Goal: Find specific page/section: Find specific page/section

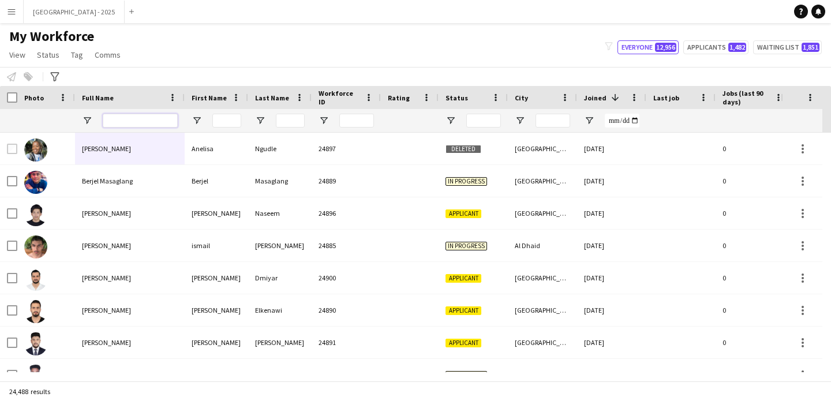
click at [138, 122] on input "Full Name Filter Input" at bounding box center [140, 121] width 75 height 14
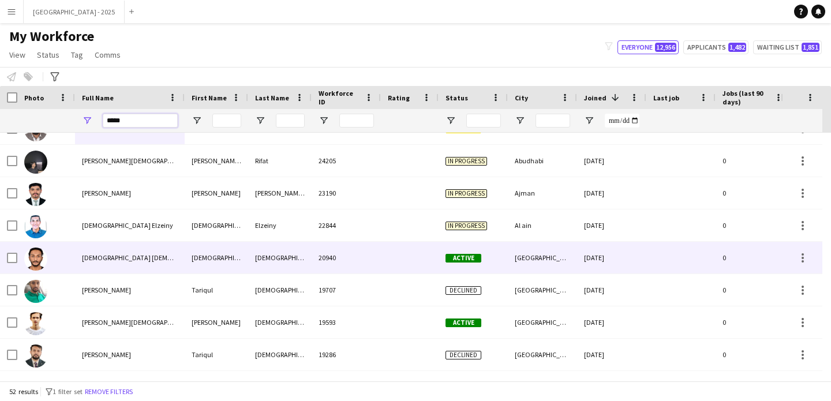
type input "*****"
click at [141, 257] on div "[DEMOGRAPHIC_DATA] [DEMOGRAPHIC_DATA]" at bounding box center [130, 258] width 110 height 32
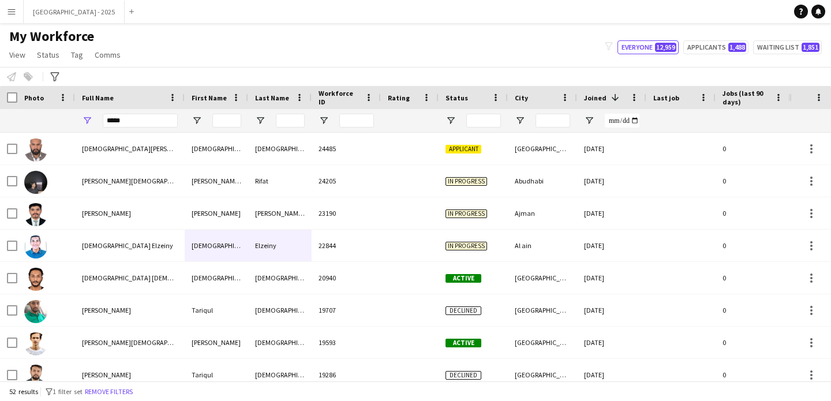
drag, startPoint x: 312, startPoint y: 242, endPoint x: 257, endPoint y: 169, distance: 91.1
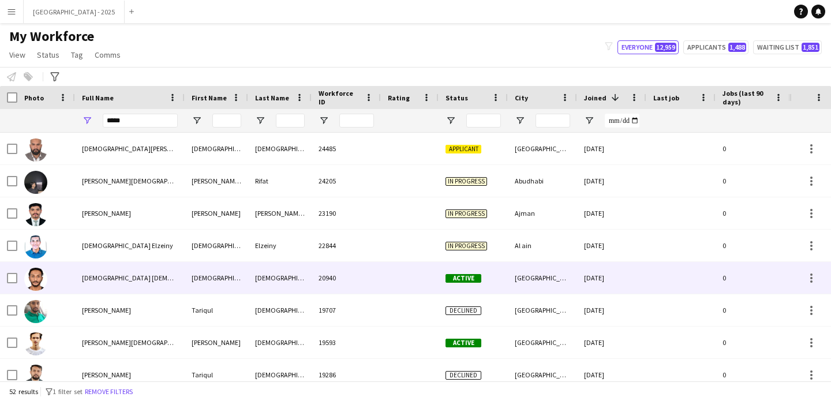
click at [164, 283] on div "[DEMOGRAPHIC_DATA] [DEMOGRAPHIC_DATA]" at bounding box center [130, 278] width 110 height 32
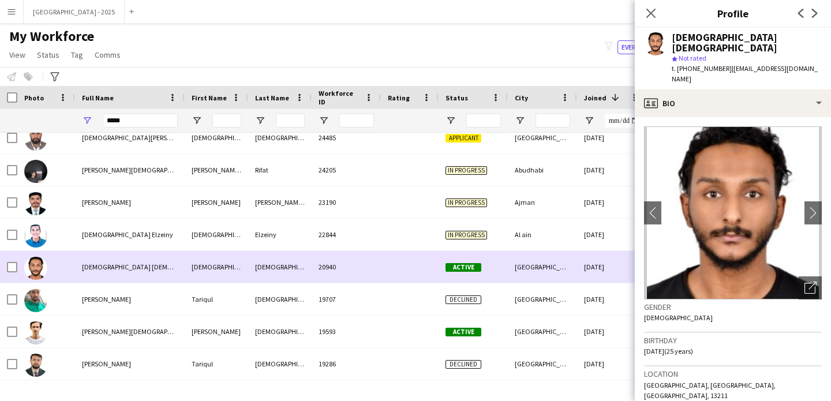
scroll to position [32, 0]
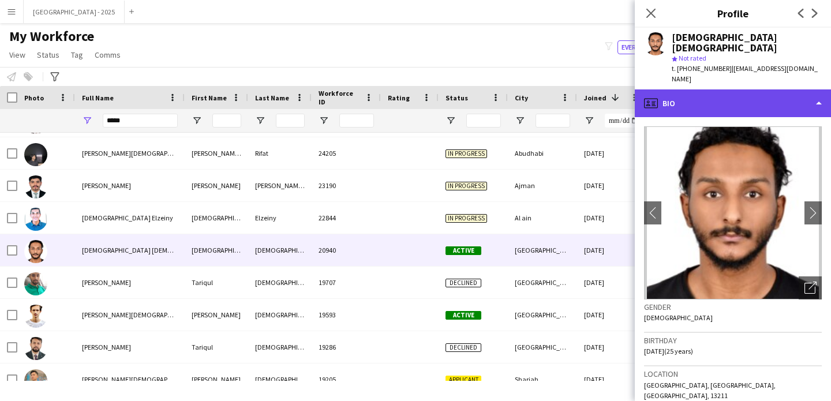
click at [803, 91] on div "profile Bio" at bounding box center [733, 103] width 196 height 28
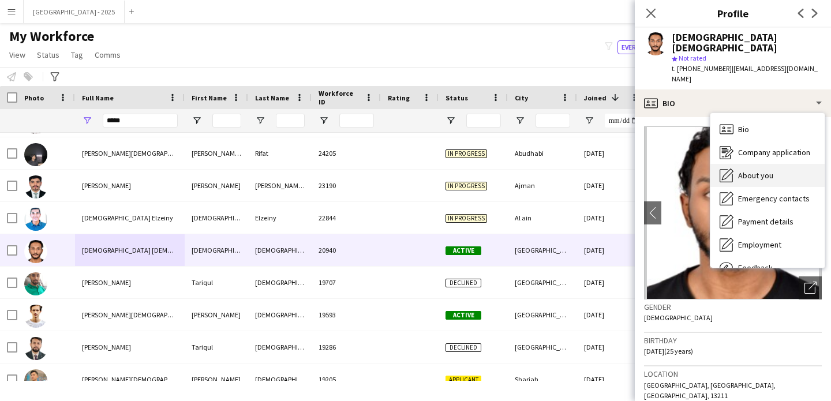
click at [796, 164] on div "About you About you" at bounding box center [767, 175] width 114 height 23
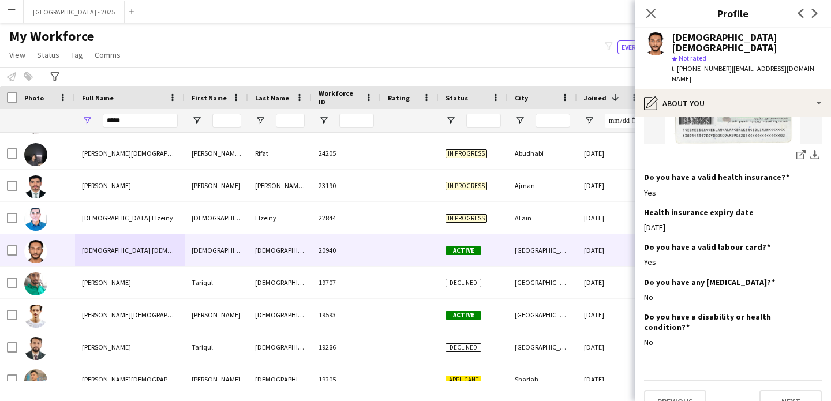
scroll to position [0, 0]
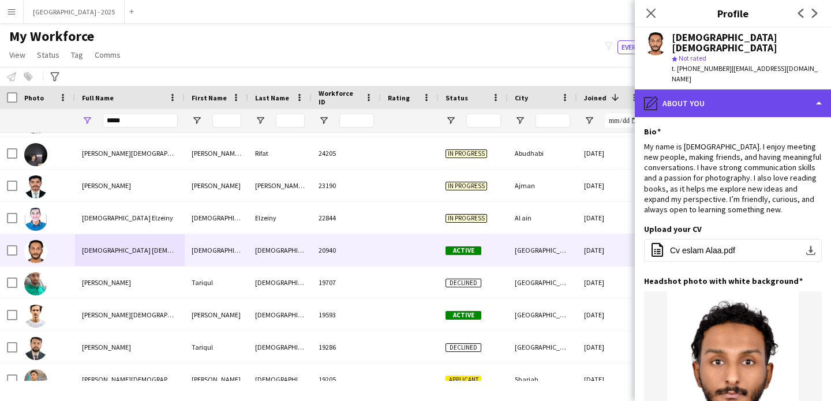
click at [754, 89] on div "pencil4 About you" at bounding box center [733, 103] width 196 height 28
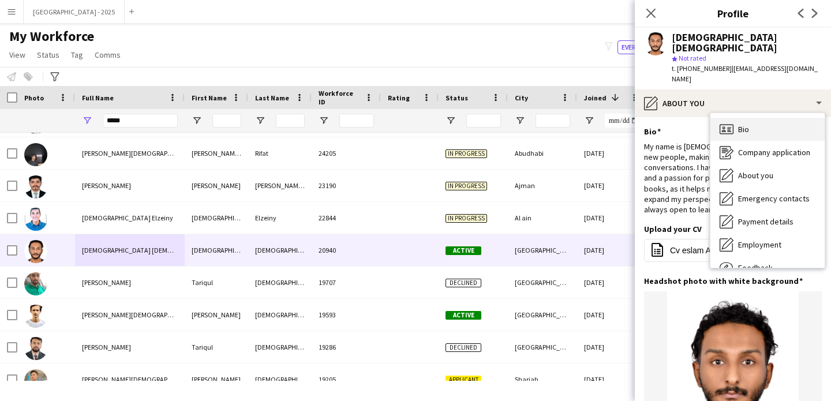
click at [783, 118] on div "Bio Bio" at bounding box center [767, 129] width 114 height 23
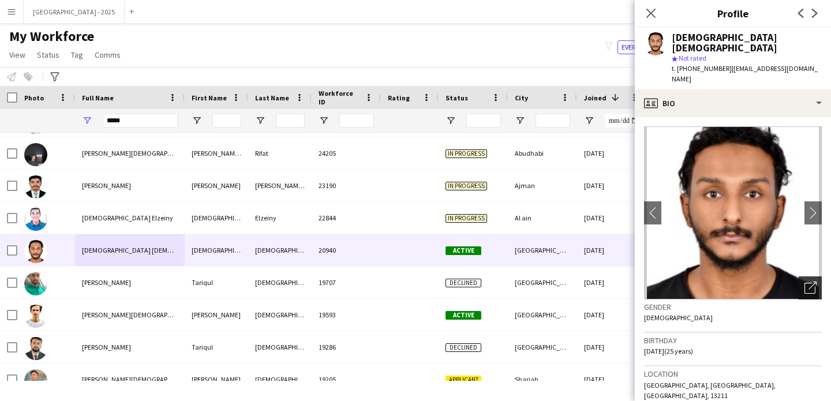
click at [804, 282] on icon "Open photos pop-in" at bounding box center [810, 288] width 12 height 12
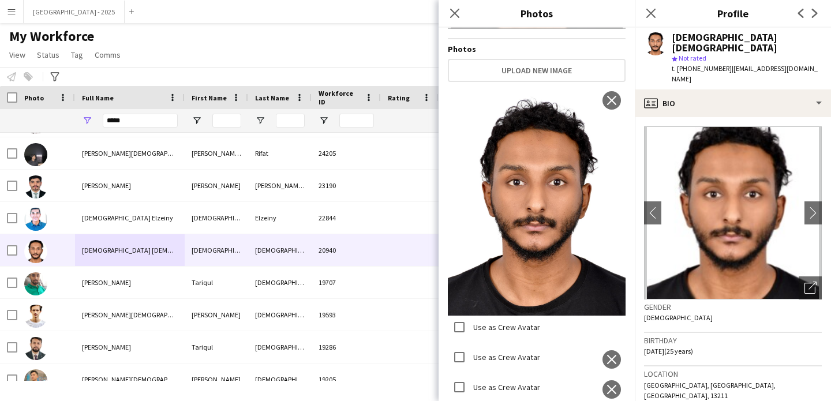
scroll to position [349, 0]
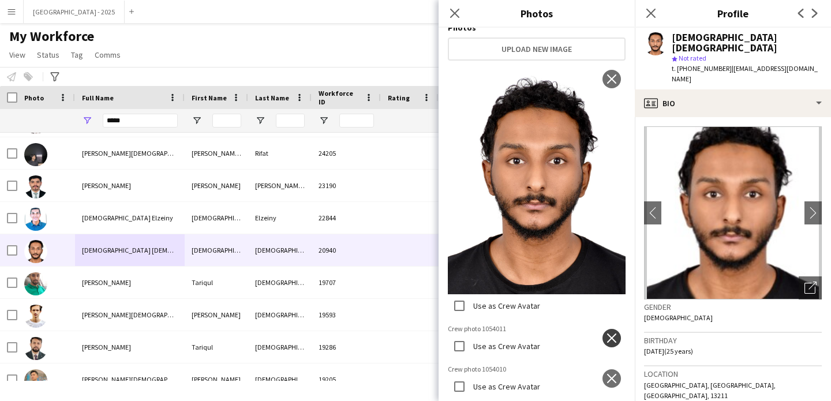
click at [604, 329] on button "close" at bounding box center [611, 338] width 18 height 18
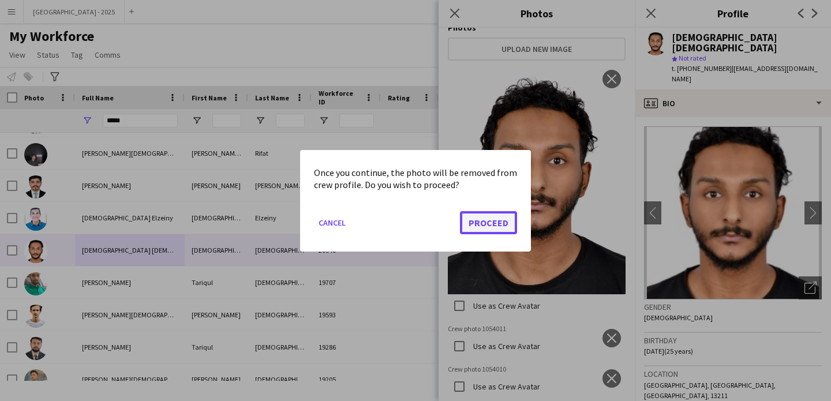
click at [477, 228] on button "Proceed" at bounding box center [488, 222] width 57 height 23
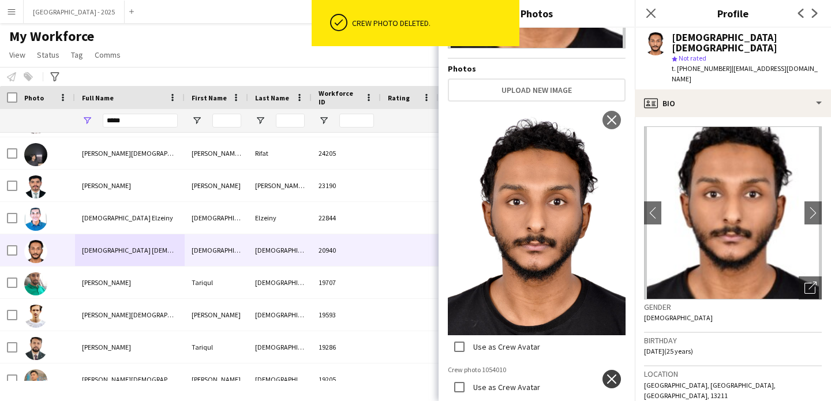
click at [606, 375] on app-icon "close" at bounding box center [612, 379] width 12 height 9
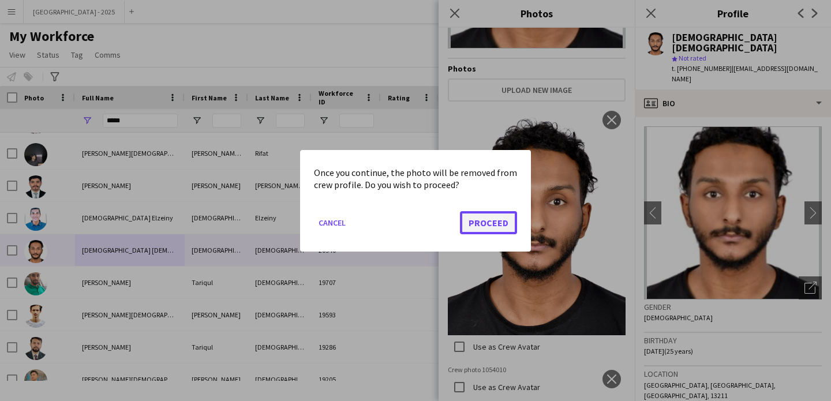
click at [502, 219] on button "Proceed" at bounding box center [488, 222] width 57 height 23
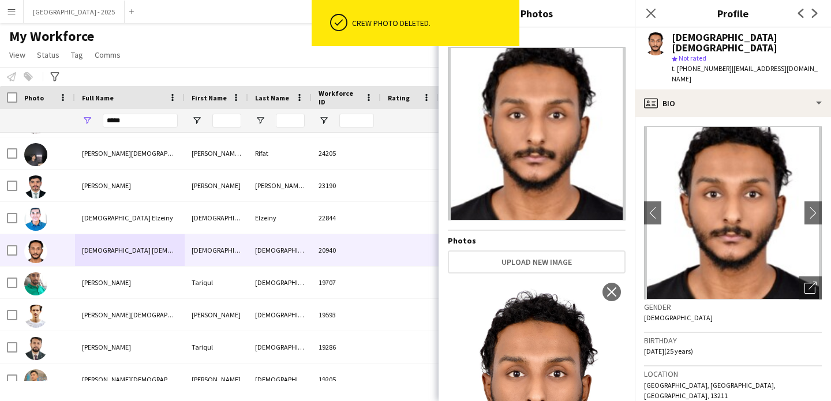
scroll to position [116, 0]
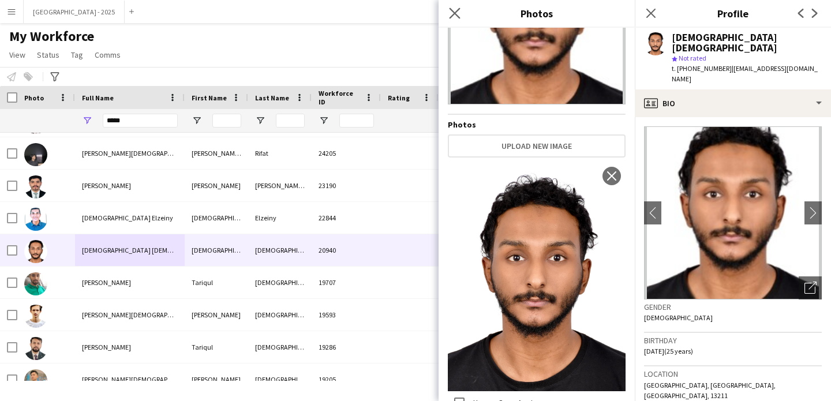
click at [459, 19] on app-icon "Close pop-in" at bounding box center [455, 13] width 17 height 17
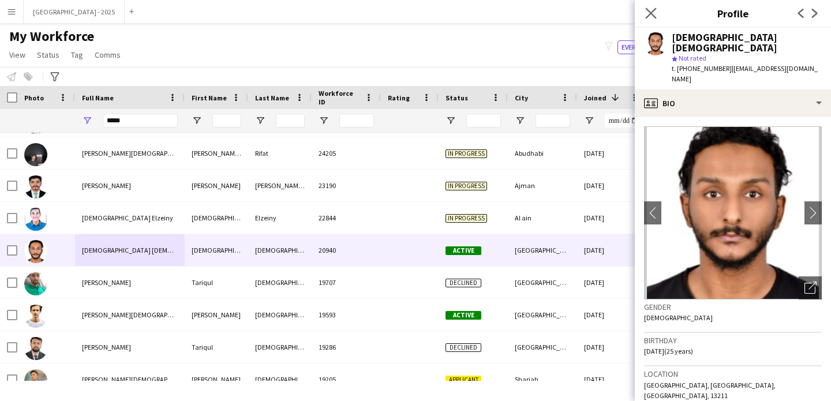
click at [657, 12] on app-icon "Close pop-in" at bounding box center [651, 13] width 17 height 17
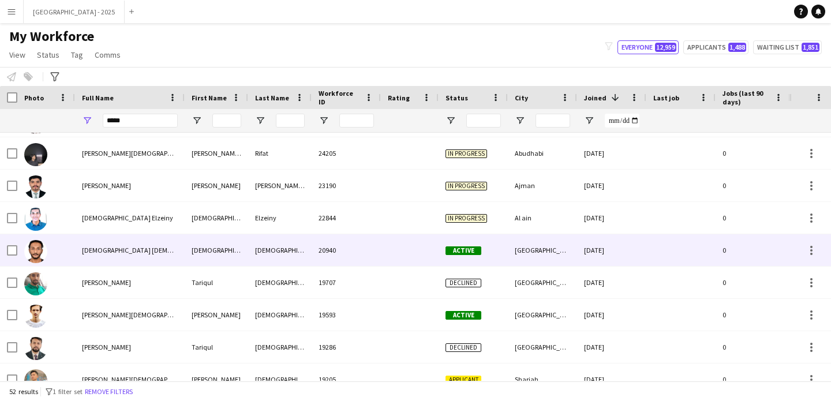
click at [569, 243] on div "[GEOGRAPHIC_DATA]" at bounding box center [542, 250] width 69 height 32
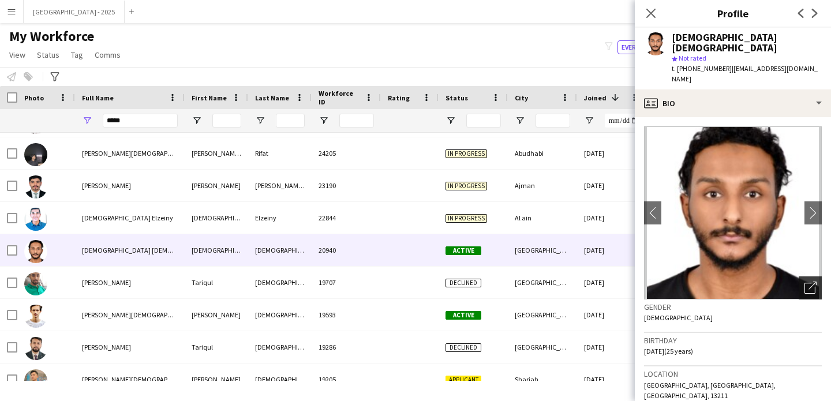
click at [804, 282] on icon "Open photos pop-in" at bounding box center [810, 288] width 12 height 12
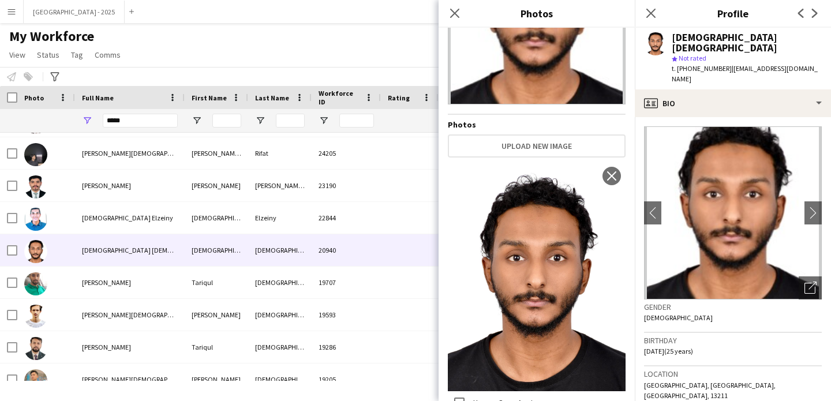
scroll to position [0, 0]
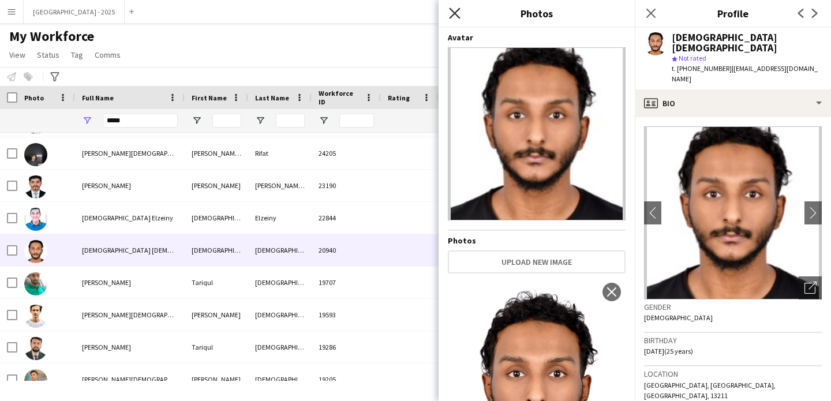
click at [450, 15] on icon "Close pop-in" at bounding box center [454, 13] width 11 height 11
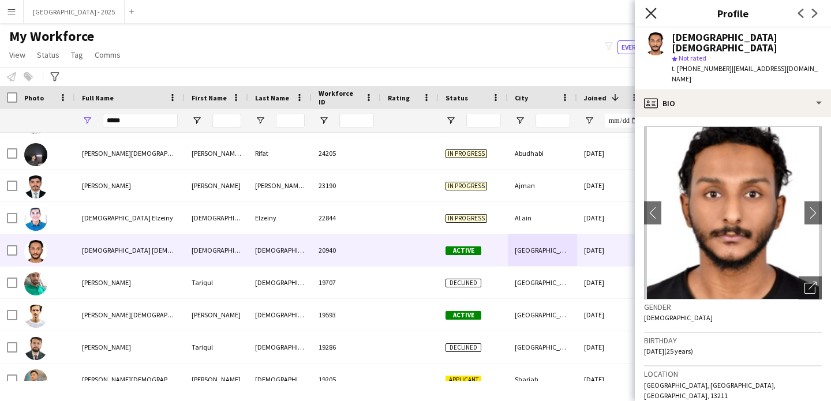
click at [649, 12] on icon at bounding box center [650, 13] width 11 height 11
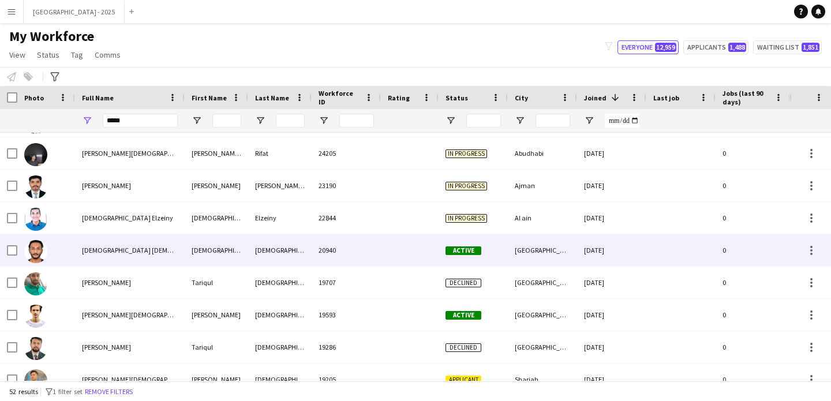
click at [227, 243] on div "[DEMOGRAPHIC_DATA]" at bounding box center [216, 250] width 63 height 32
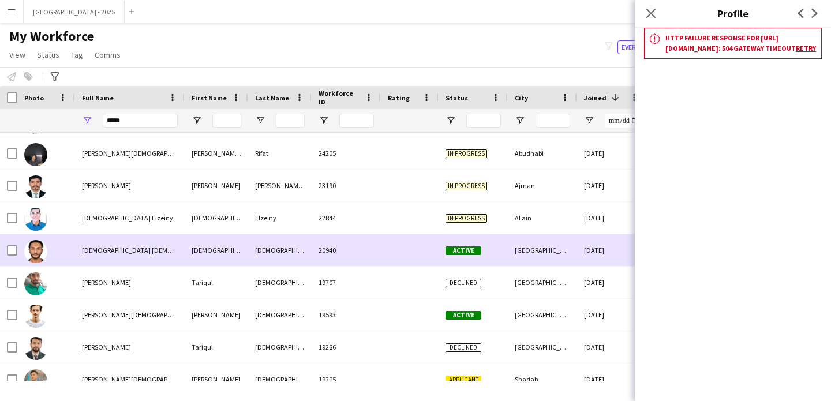
click at [580, 252] on div "[DATE]" at bounding box center [611, 250] width 69 height 32
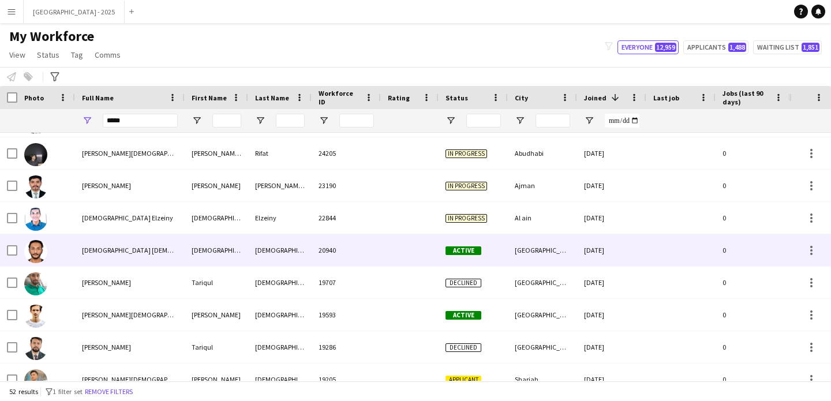
click at [581, 251] on div "[DATE]" at bounding box center [611, 250] width 69 height 32
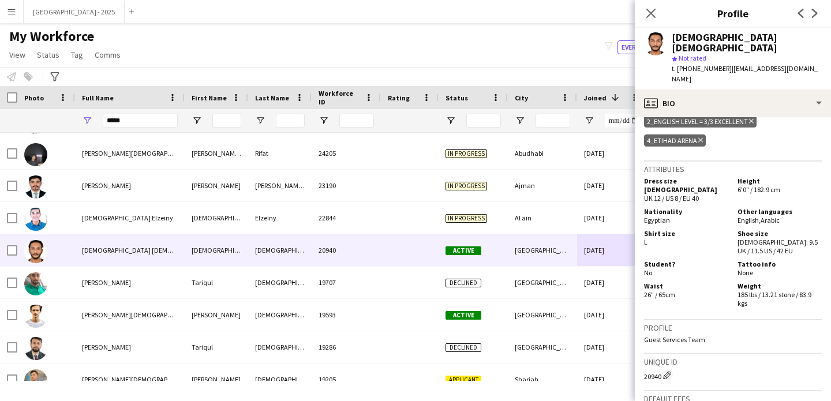
scroll to position [519, 0]
